Goal: Task Accomplishment & Management: Complete application form

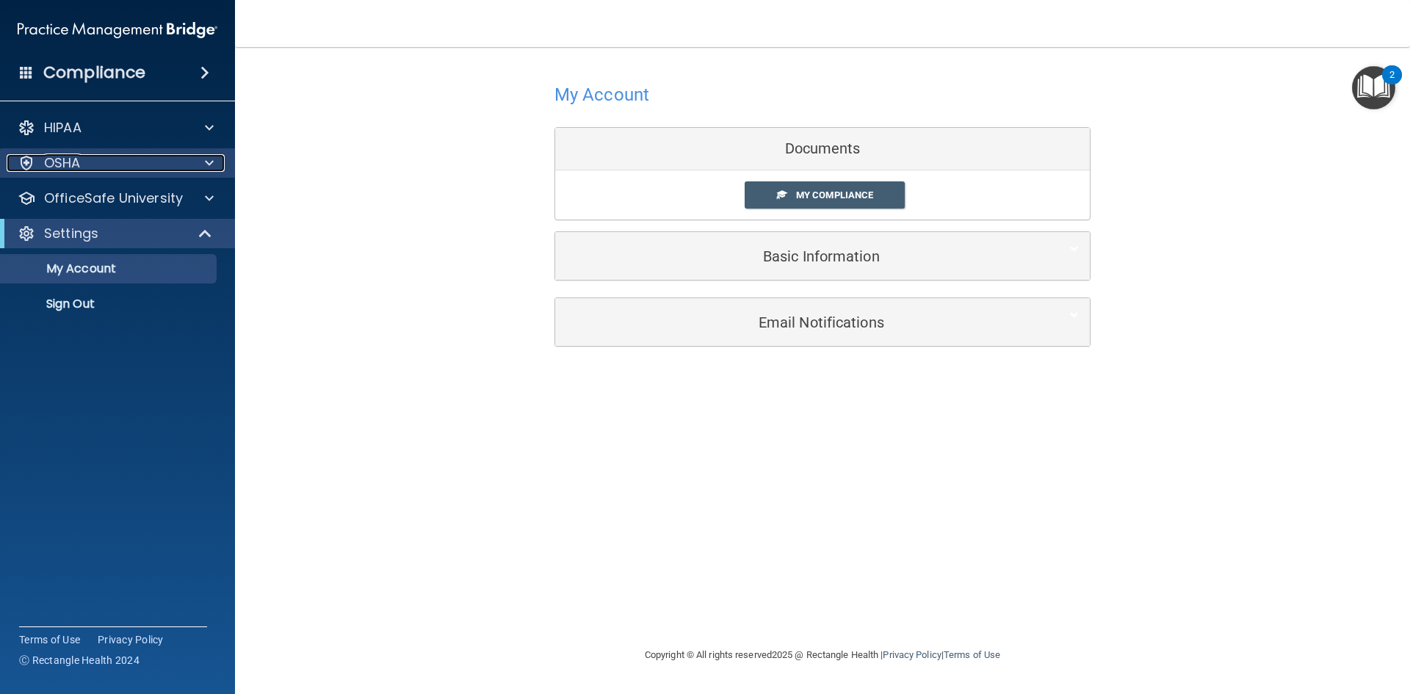
click at [109, 159] on div "OSHA" at bounding box center [98, 163] width 182 height 18
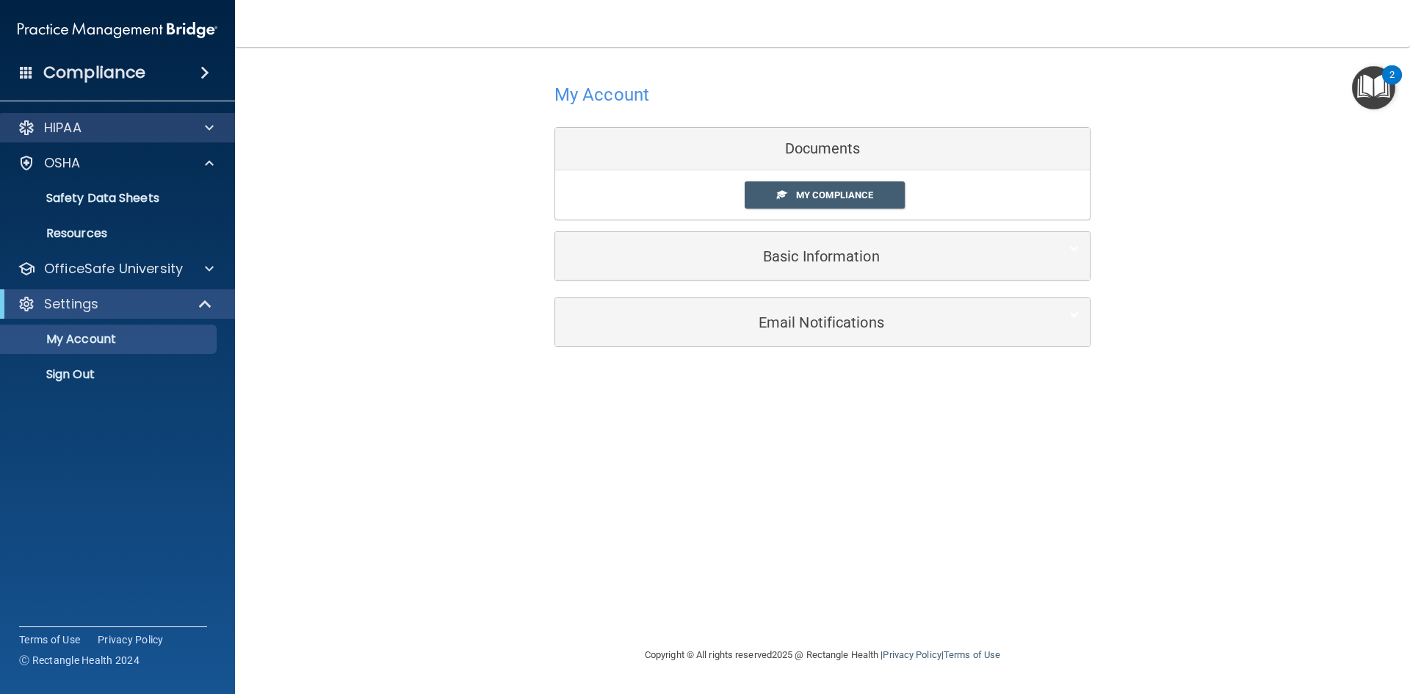
click at [108, 137] on div "HIPAA" at bounding box center [118, 127] width 236 height 29
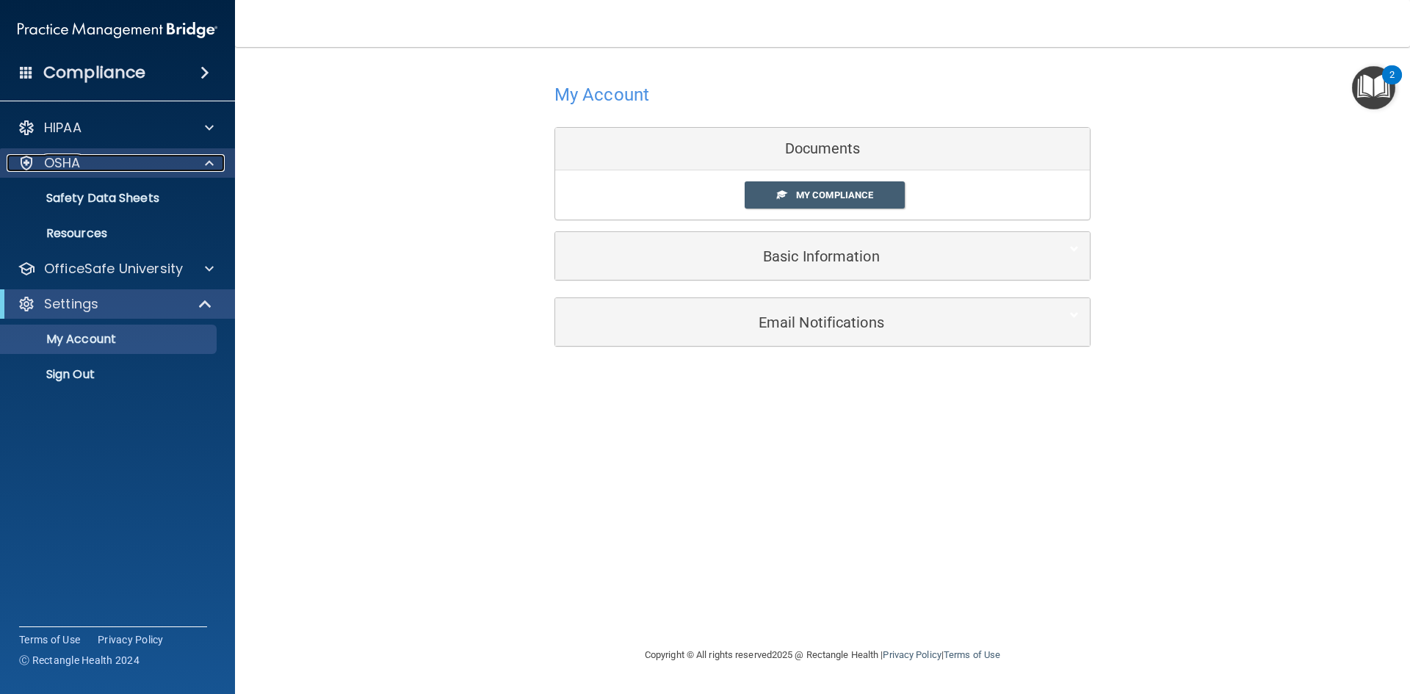
click at [184, 166] on div "OSHA" at bounding box center [98, 163] width 182 height 18
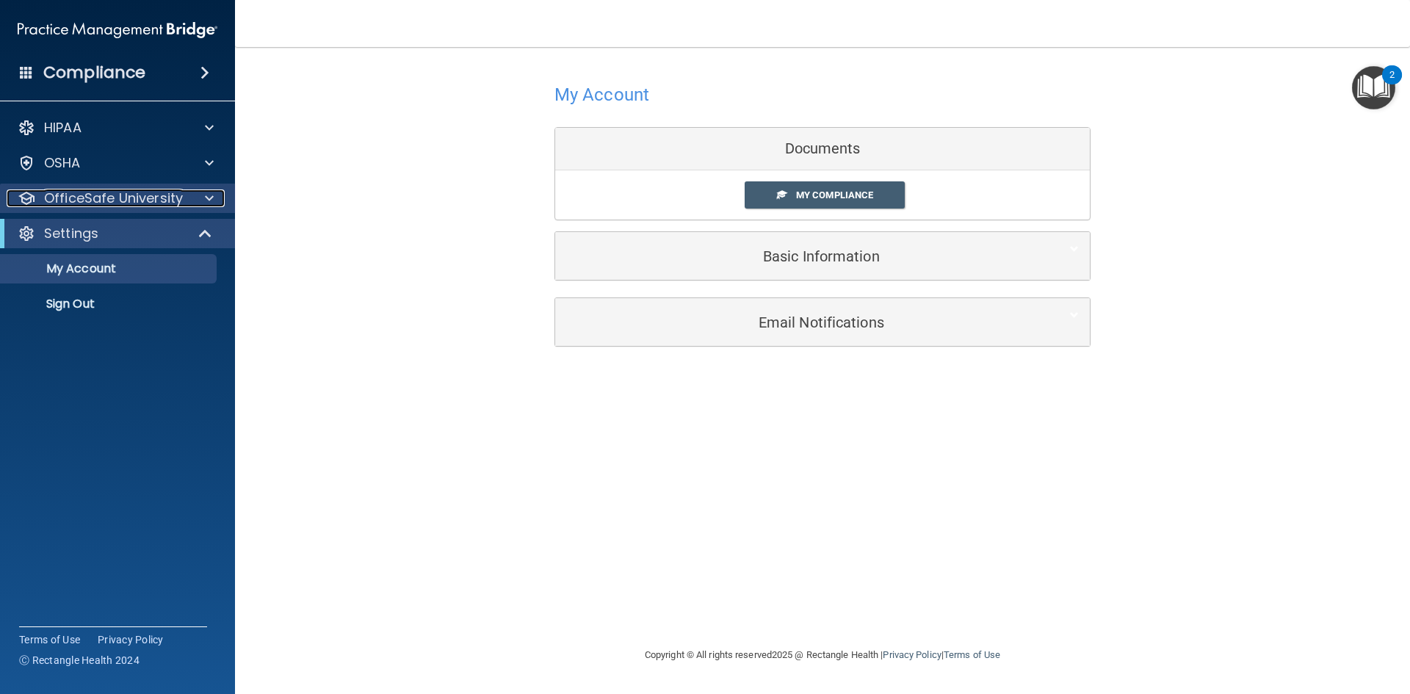
click at [126, 200] on p "OfficeSafe University" at bounding box center [113, 198] width 139 height 18
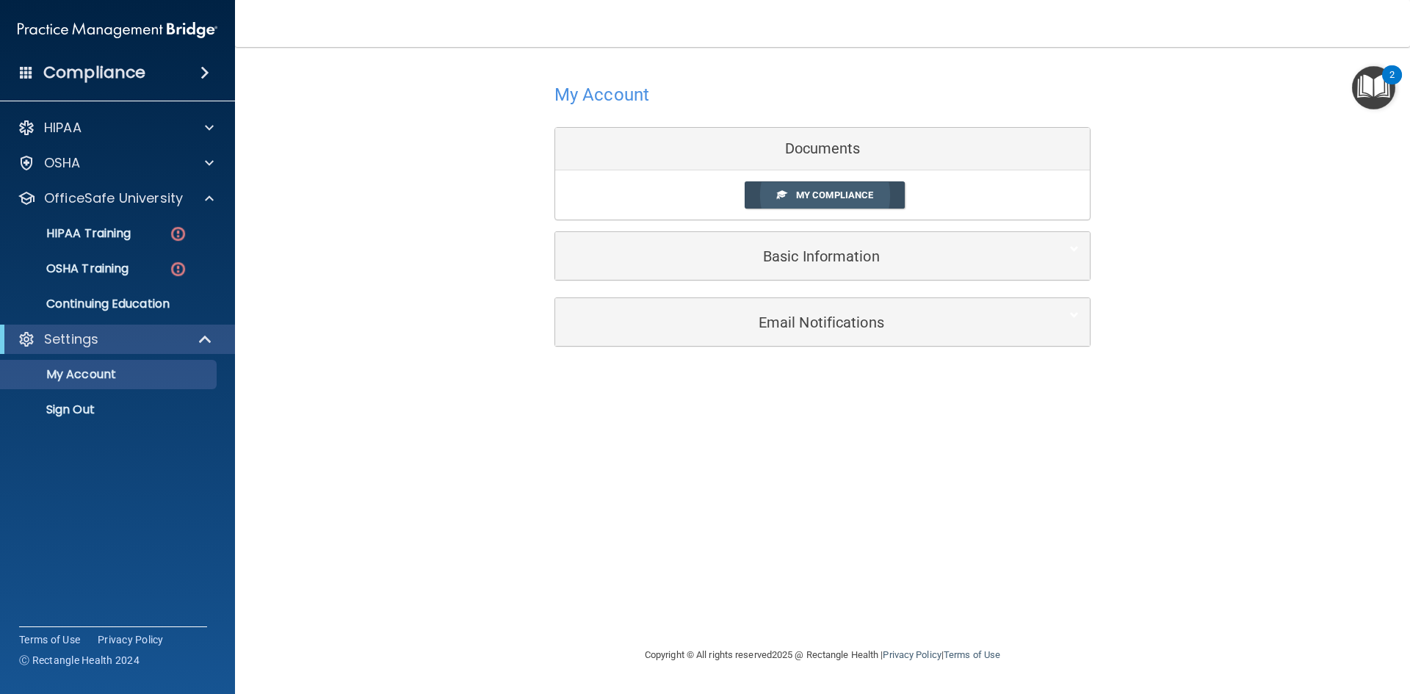
click at [850, 197] on span "My Compliance" at bounding box center [834, 194] width 77 height 11
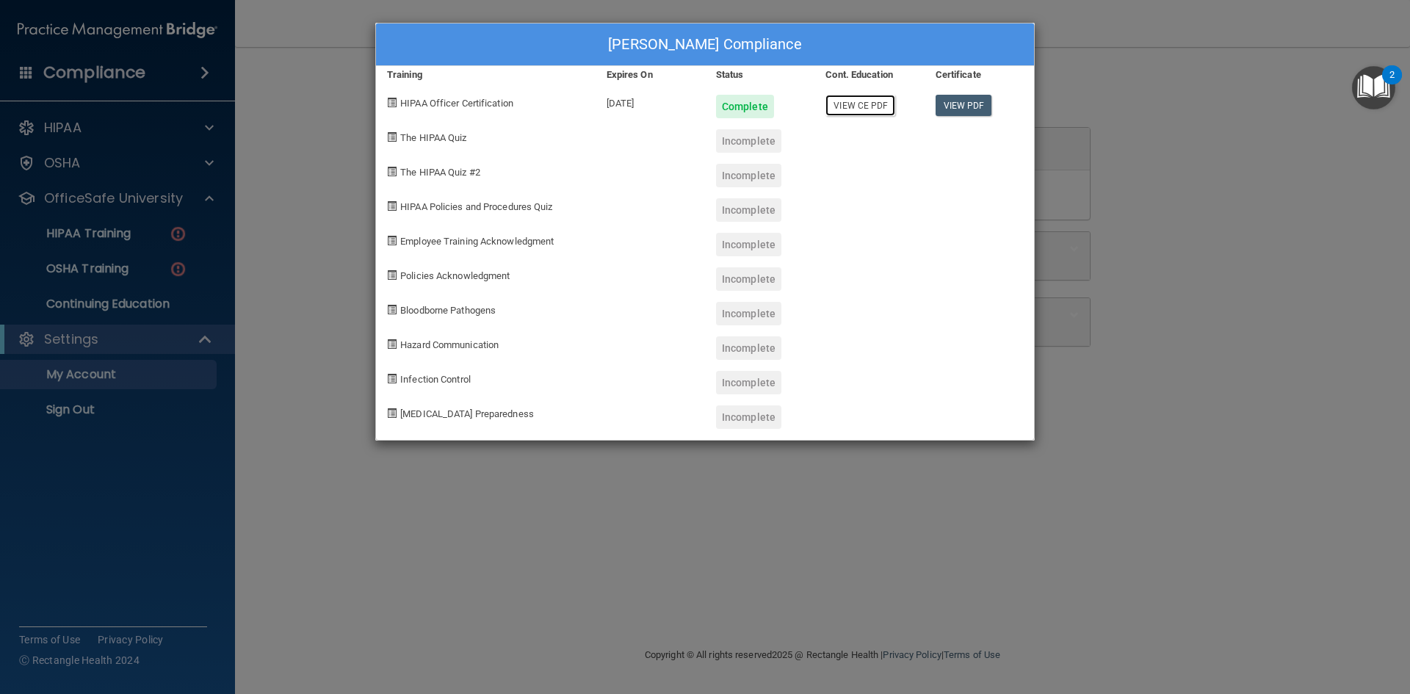
click at [861, 111] on link "View CE PDF" at bounding box center [860, 105] width 70 height 21
click at [1207, 181] on div "Bansi Patel's Compliance Training Expires On Status Cont. Education Certificate…" at bounding box center [705, 347] width 1410 height 694
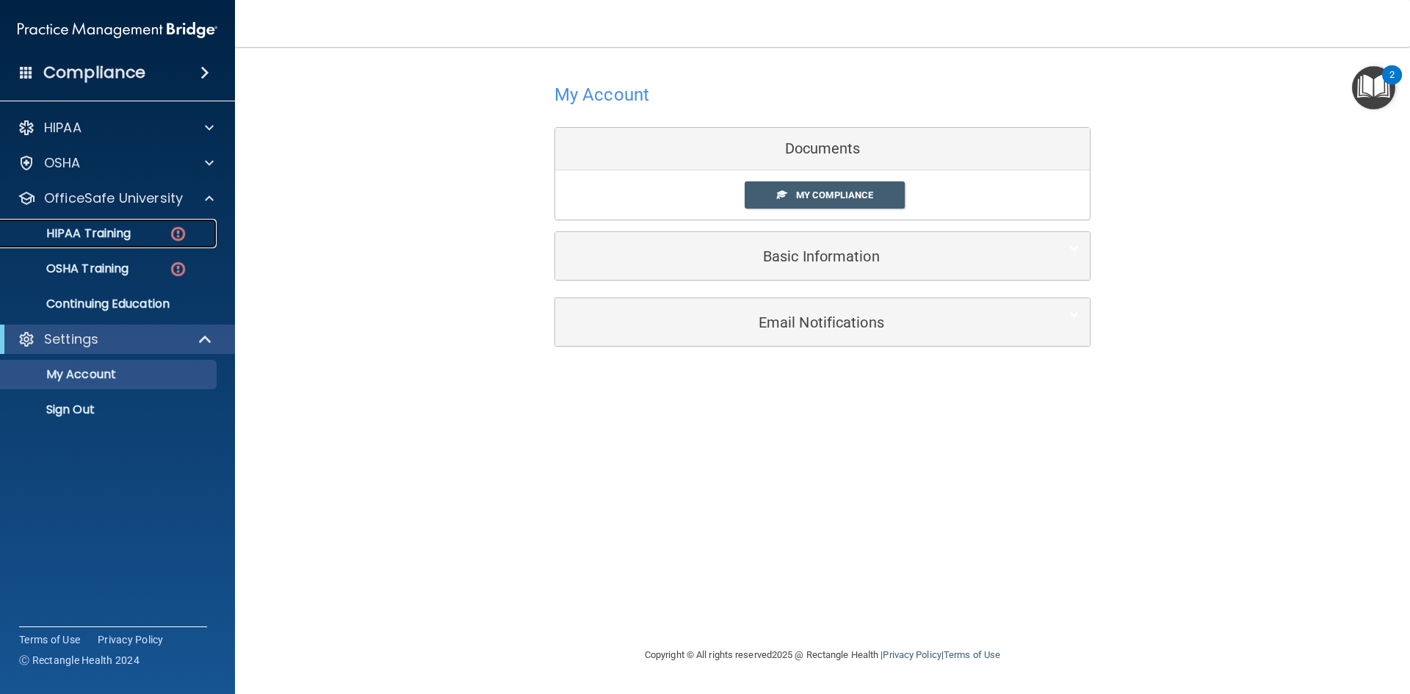
click at [86, 223] on link "HIPAA Training" at bounding box center [100, 233] width 231 height 29
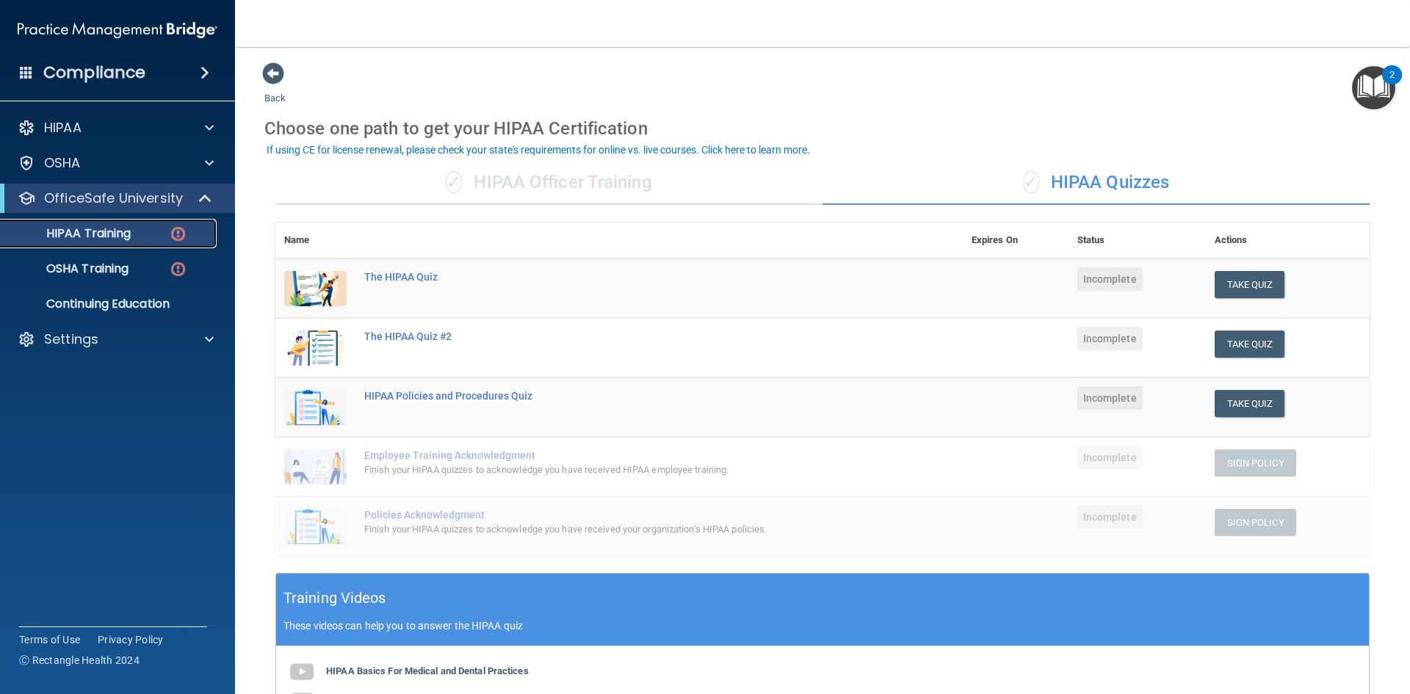
click at [131, 236] on p "HIPAA Training" at bounding box center [70, 233] width 121 height 15
click at [524, 187] on div "✓ HIPAA Officer Training" at bounding box center [548, 183] width 547 height 44
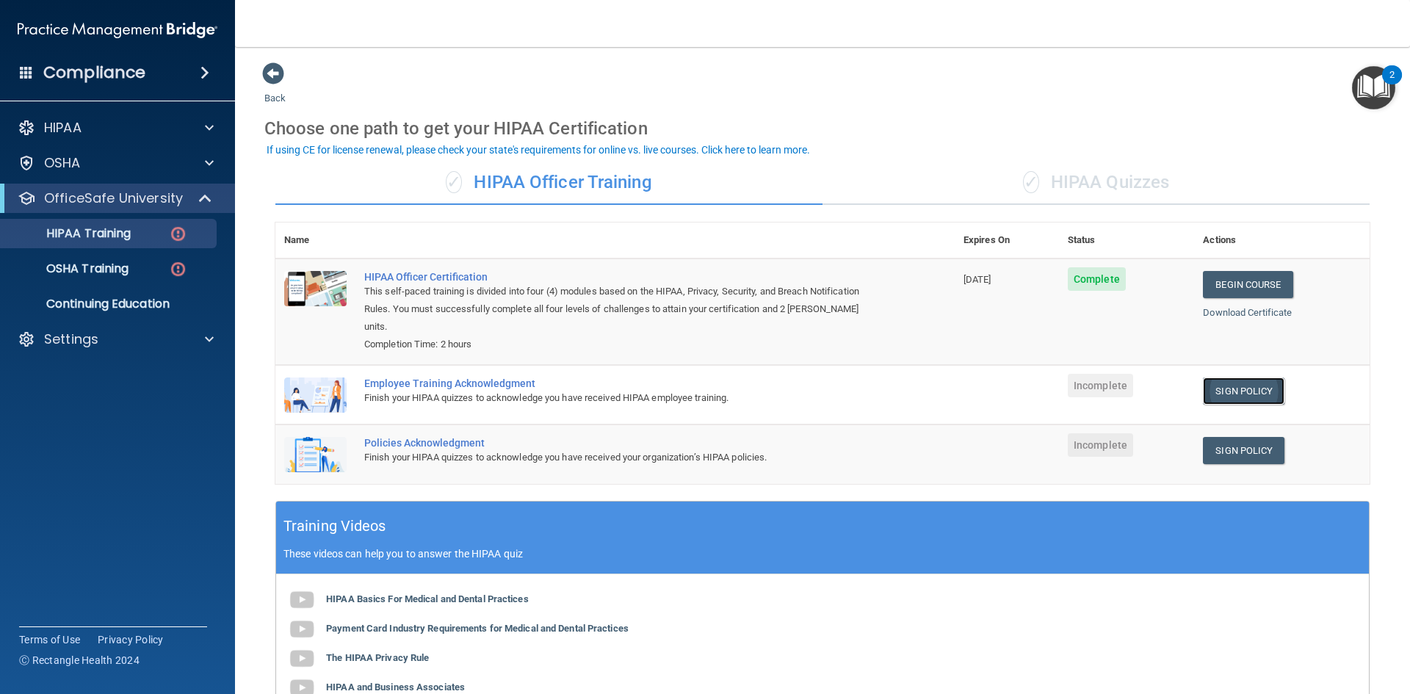
click at [1232, 377] on link "Sign Policy" at bounding box center [1244, 390] width 82 height 27
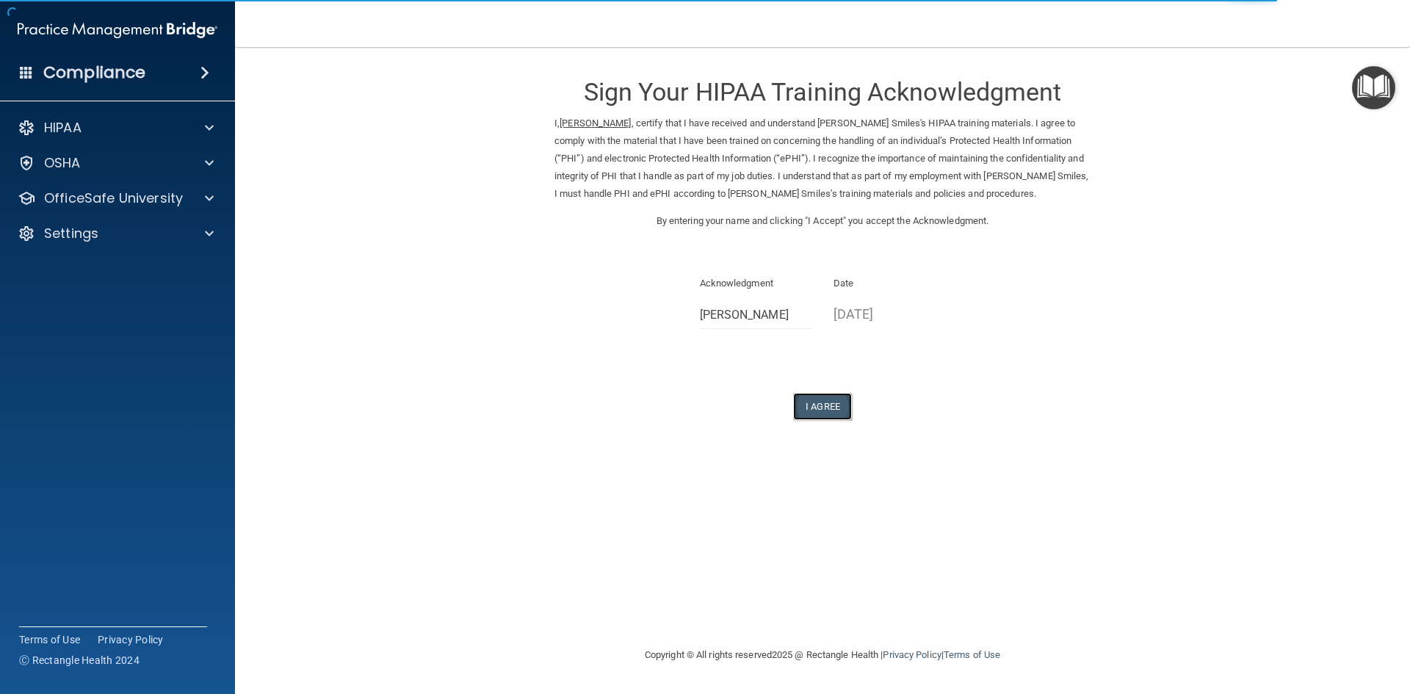
click at [832, 411] on button "I Agree" at bounding box center [822, 406] width 59 height 27
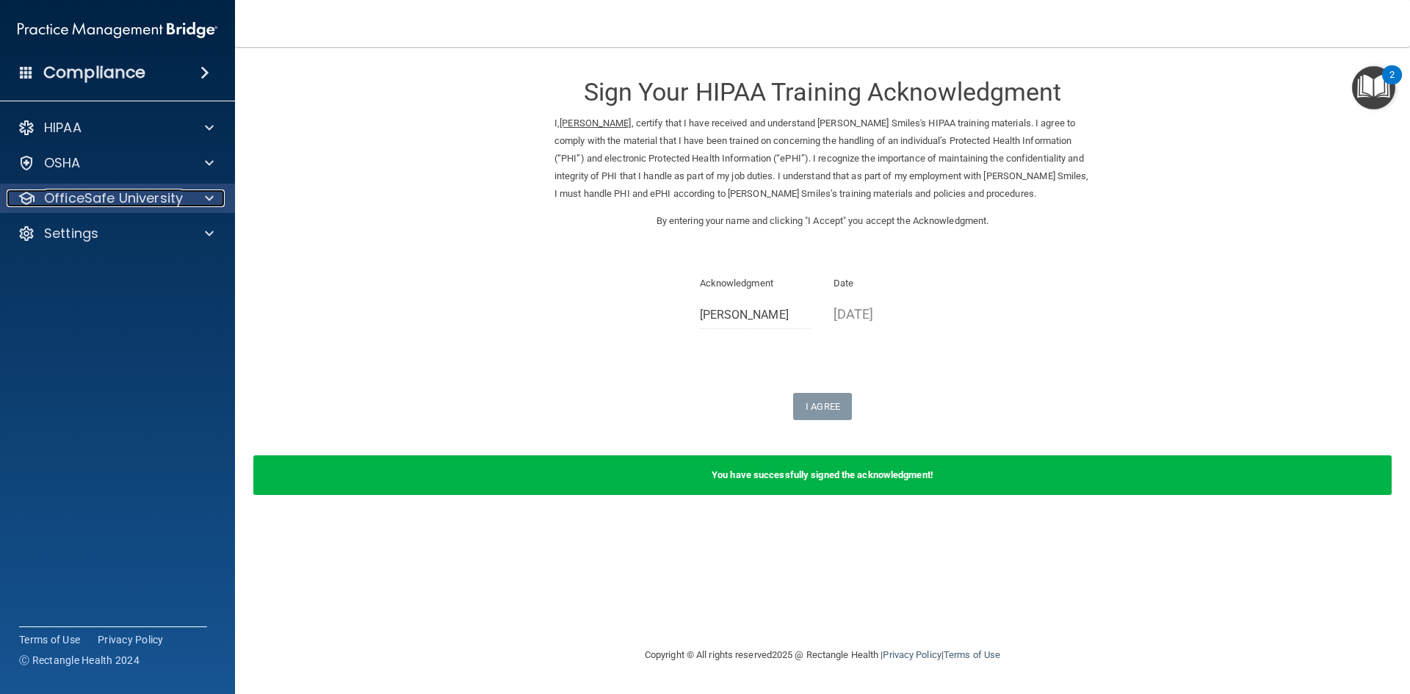
click at [177, 195] on p "OfficeSafe University" at bounding box center [113, 198] width 139 height 18
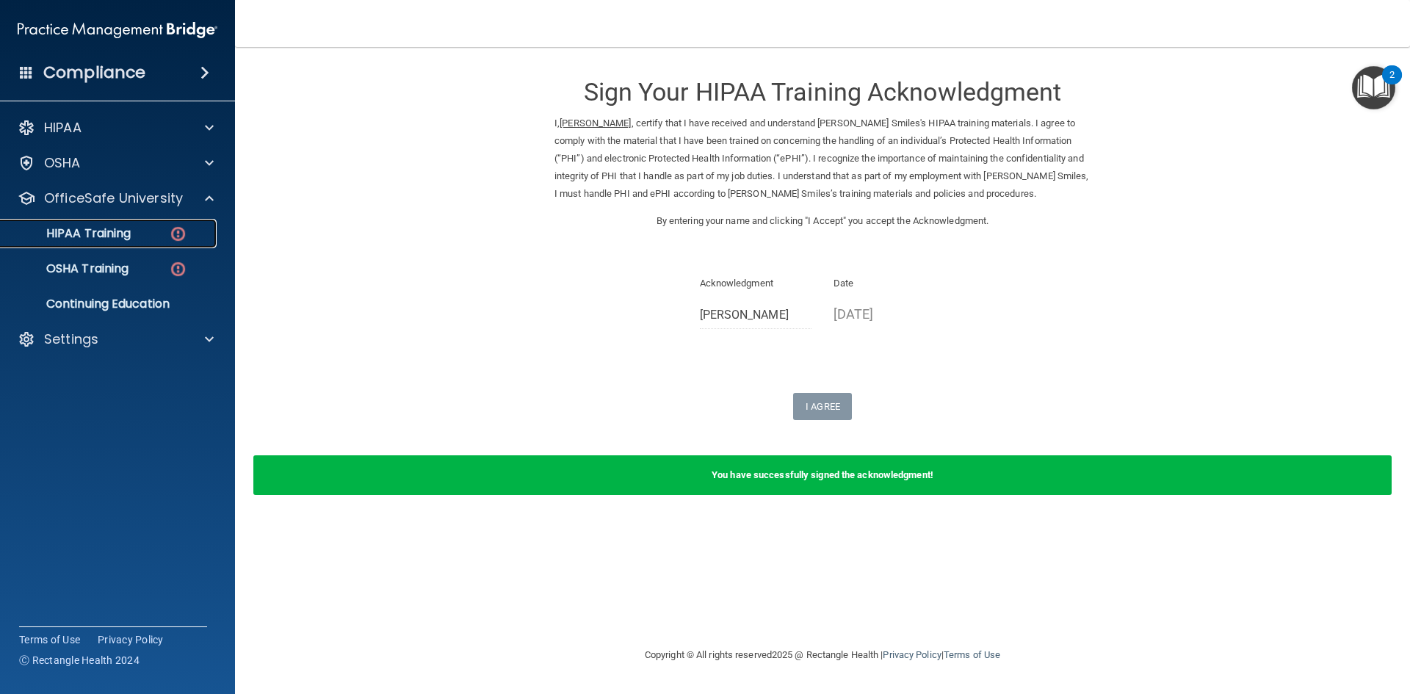
click at [135, 233] on div "HIPAA Training" at bounding box center [110, 233] width 200 height 15
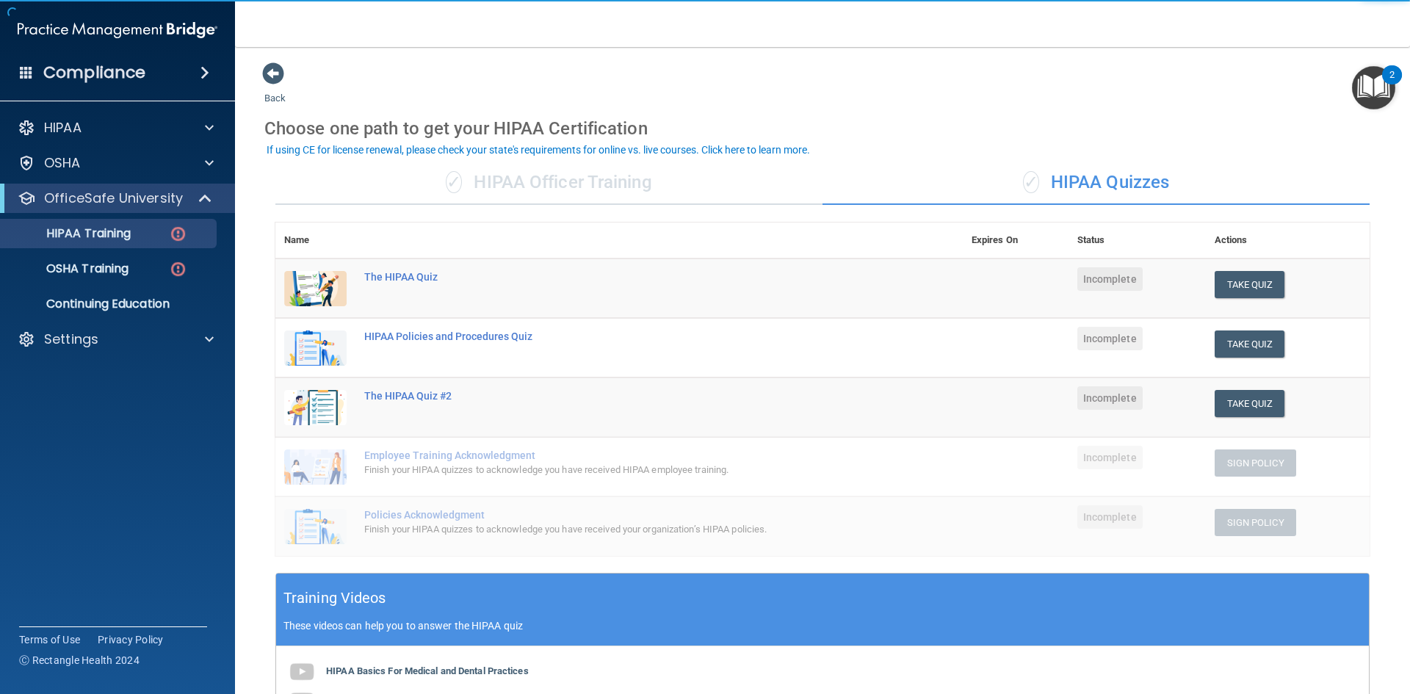
click at [625, 189] on div "✓ HIPAA Officer Training" at bounding box center [548, 183] width 547 height 44
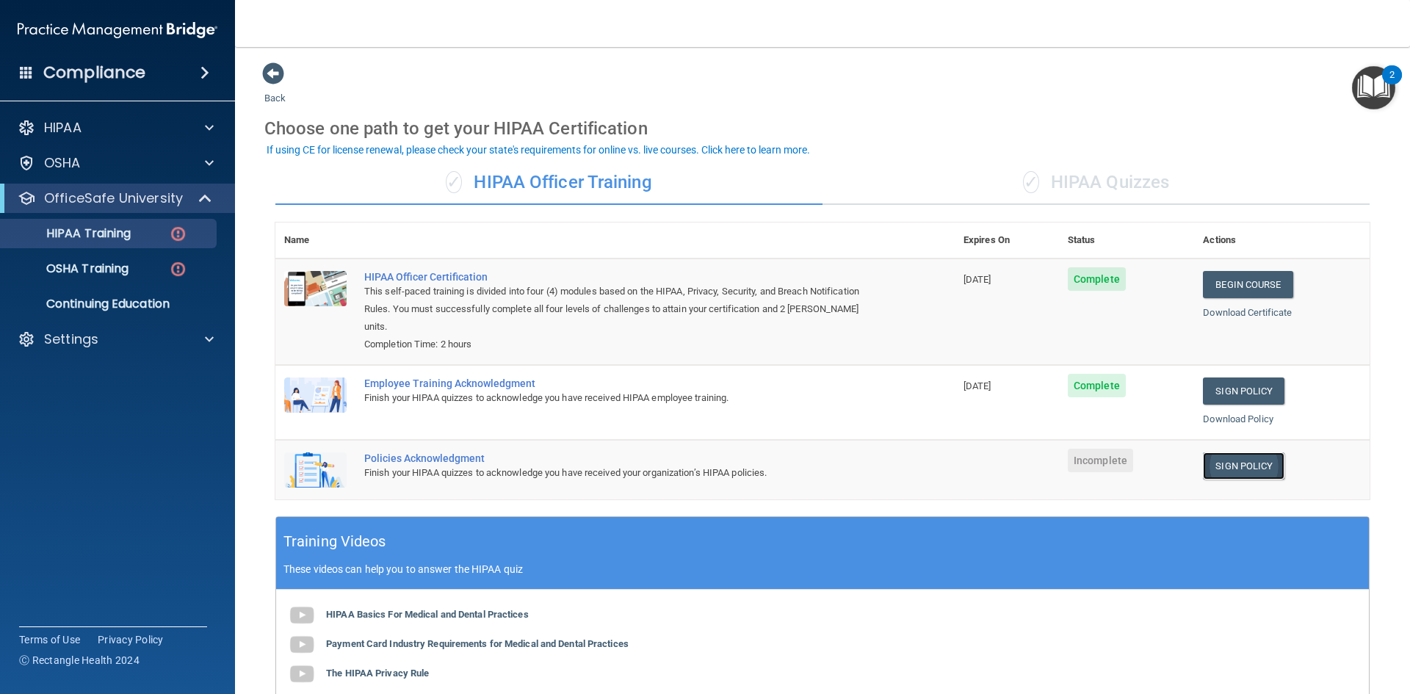
click at [1244, 452] on link "Sign Policy" at bounding box center [1244, 465] width 82 height 27
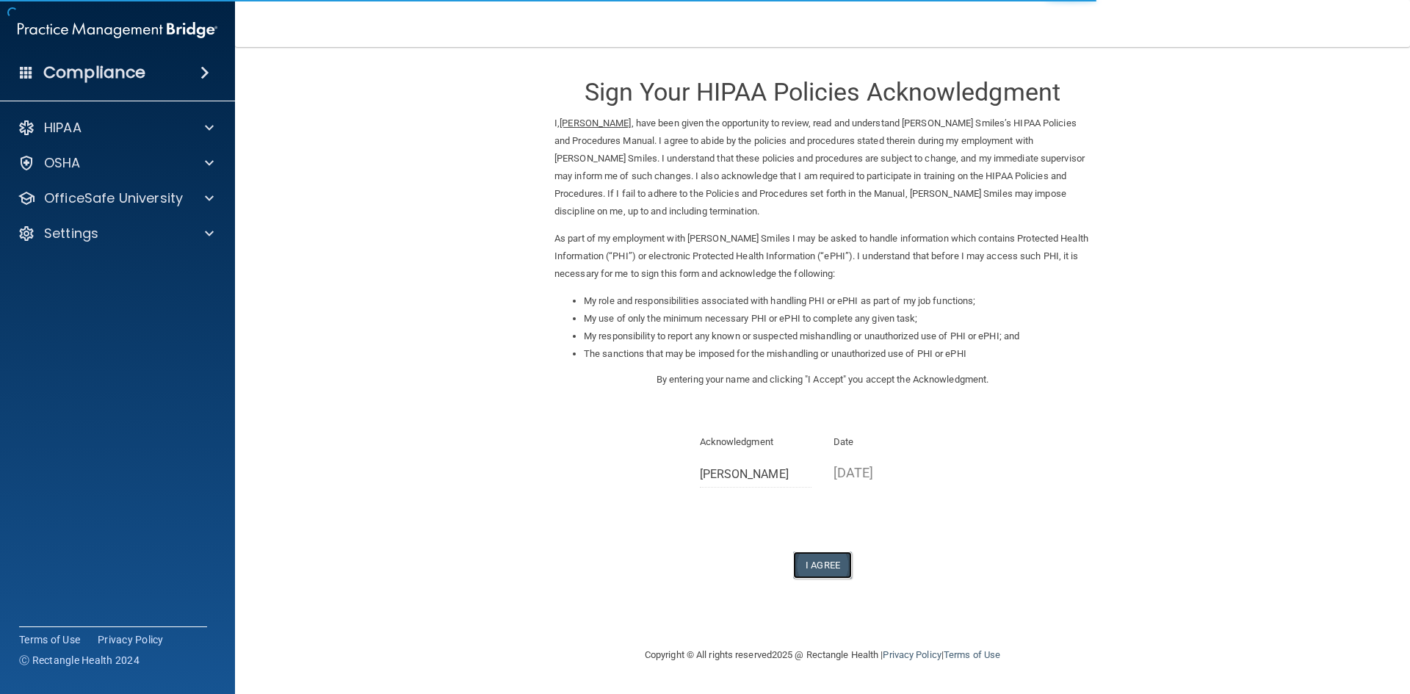
click at [847, 562] on button "I Agree" at bounding box center [822, 564] width 59 height 27
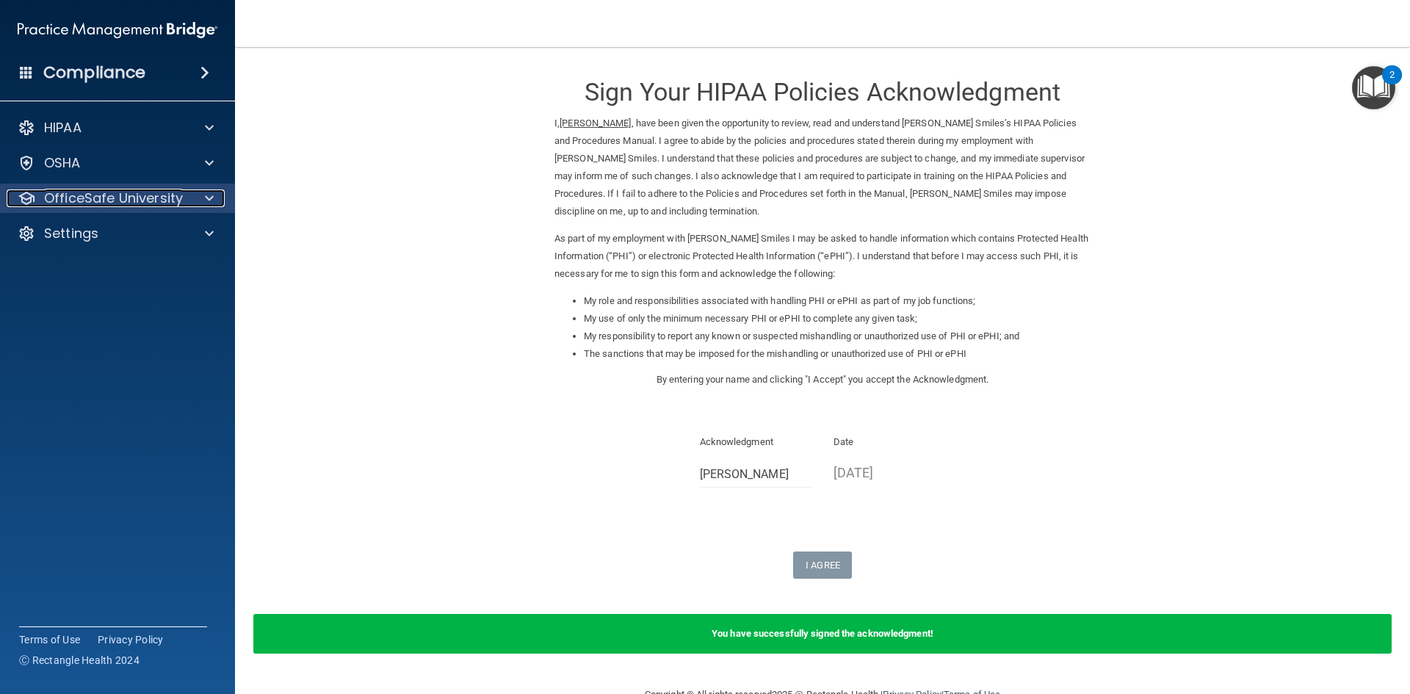
click at [182, 201] on div "OfficeSafe University" at bounding box center [98, 198] width 182 height 18
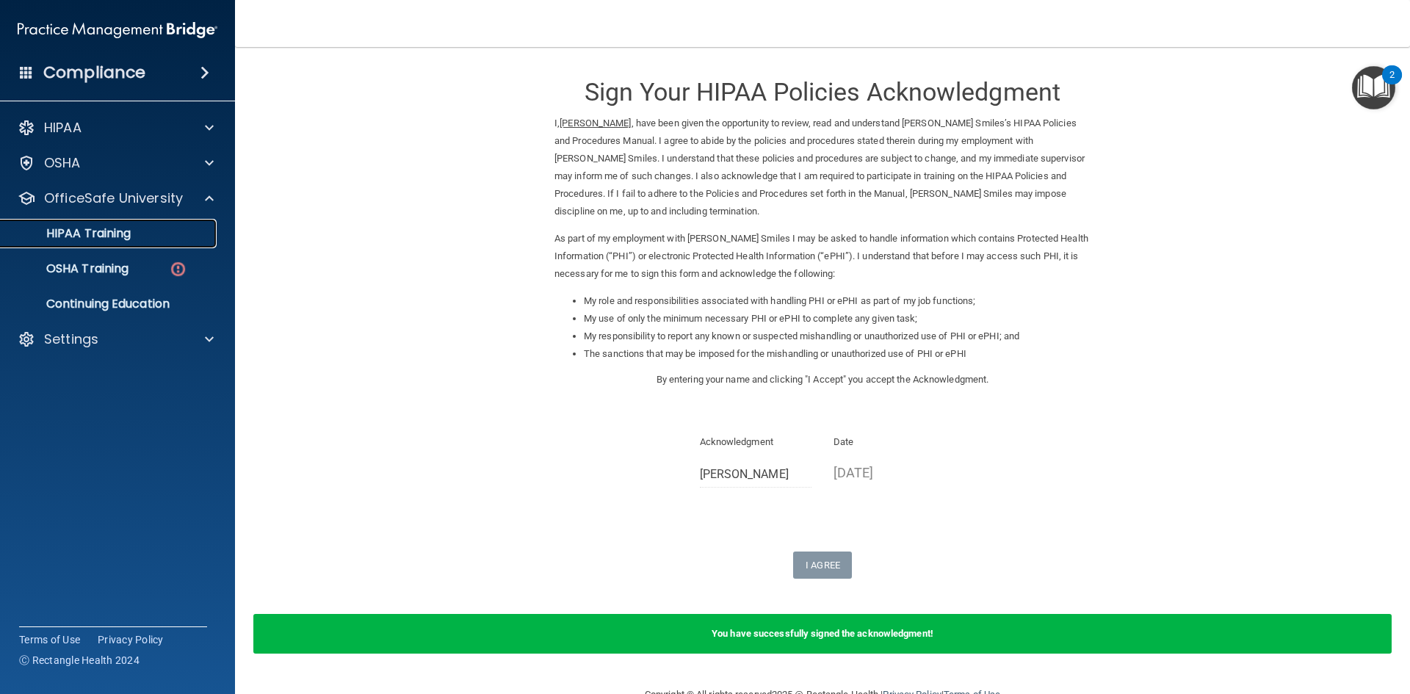
click at [134, 234] on div "HIPAA Training" at bounding box center [110, 233] width 200 height 15
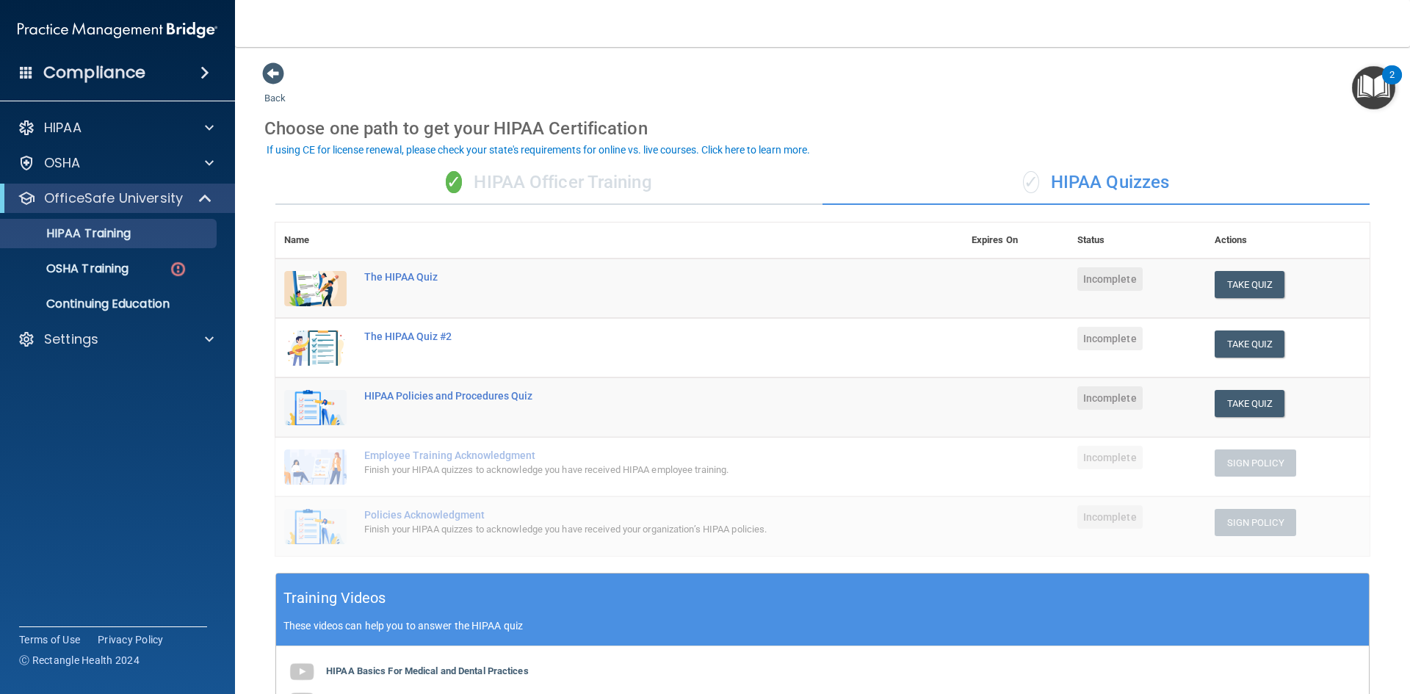
click at [480, 178] on div "✓ HIPAA Officer Training" at bounding box center [548, 183] width 547 height 44
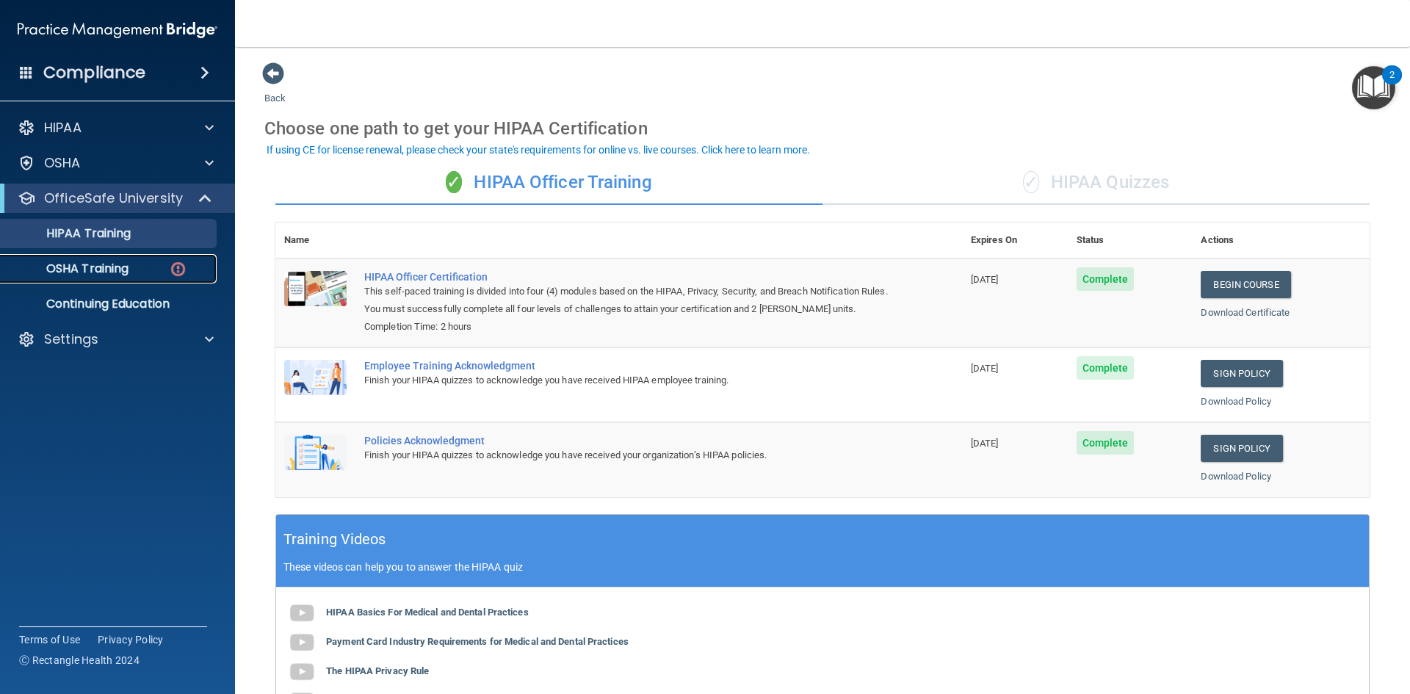
click at [106, 275] on p "OSHA Training" at bounding box center [69, 268] width 119 height 15
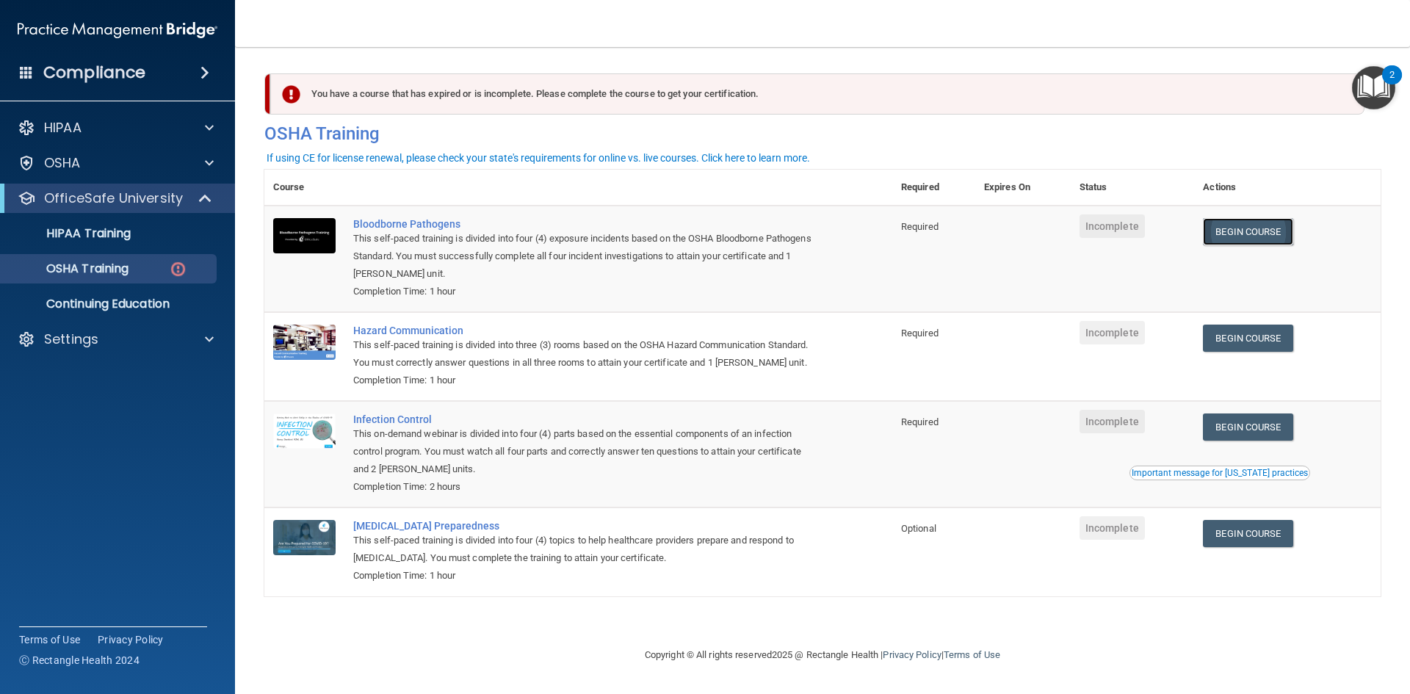
click at [1271, 231] on link "Begin Course" at bounding box center [1248, 231] width 90 height 27
